Goal: Task Accomplishment & Management: Manage account settings

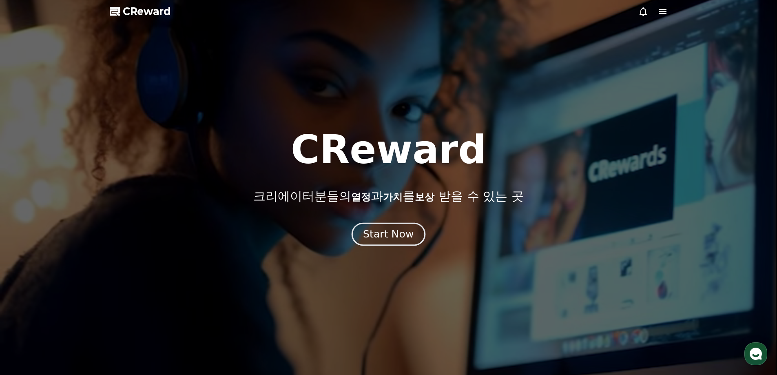
click at [384, 234] on div "Start Now" at bounding box center [388, 234] width 51 height 14
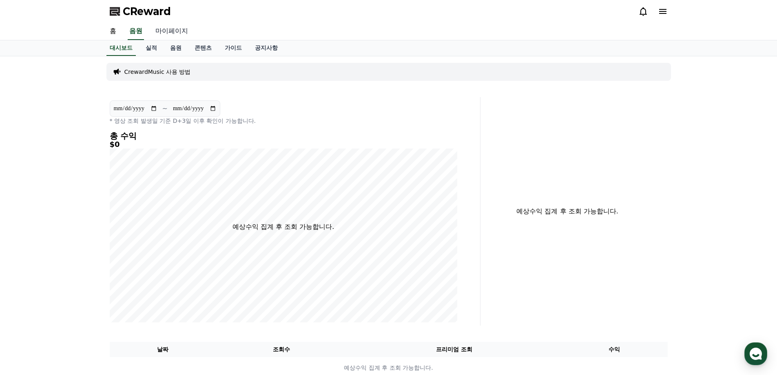
click at [170, 32] on link "마이페이지" at bounding box center [172, 31] width 46 height 17
select select "**********"
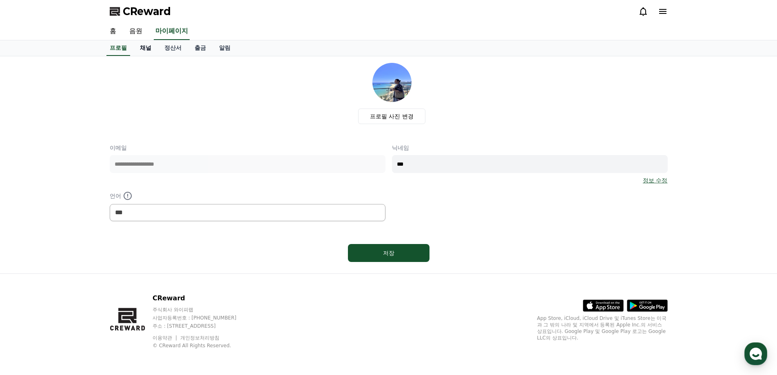
click at [142, 52] on link "채널" at bounding box center [145, 47] width 24 height 15
